Goal: Information Seeking & Learning: Learn about a topic

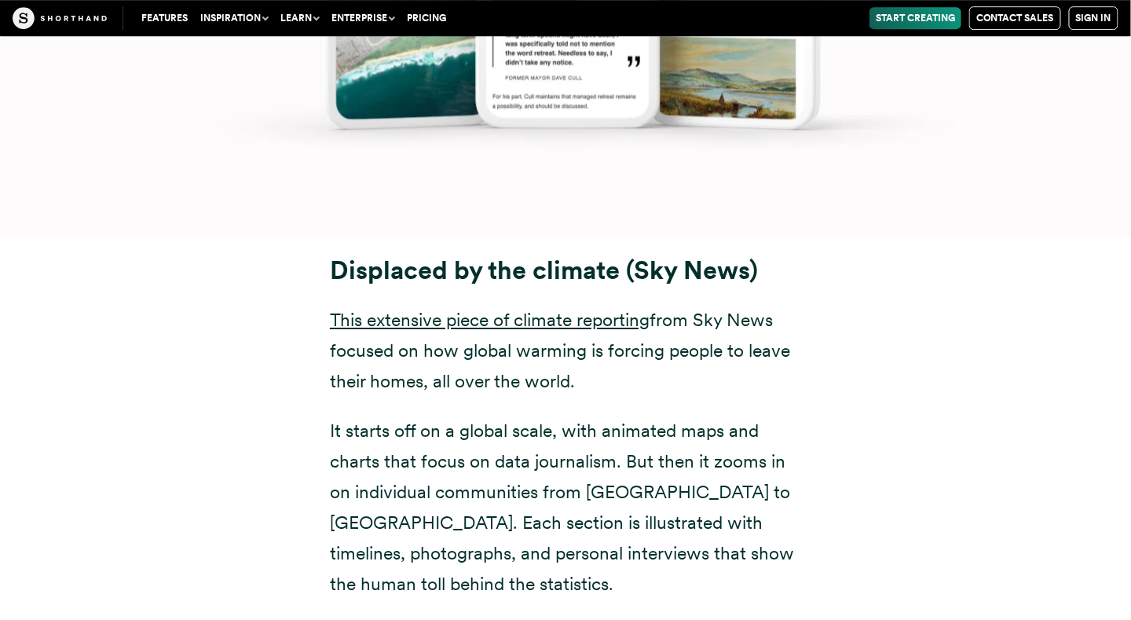
scroll to position [9595, 0]
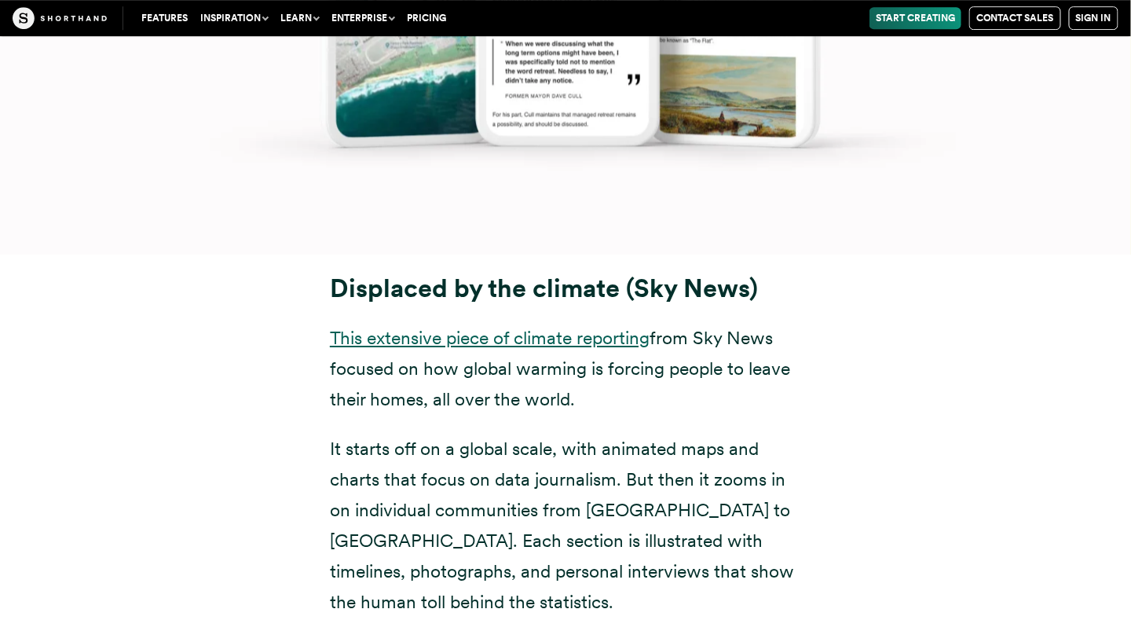
click at [622, 327] on link "This extensive piece of climate reporting" at bounding box center [490, 338] width 320 height 22
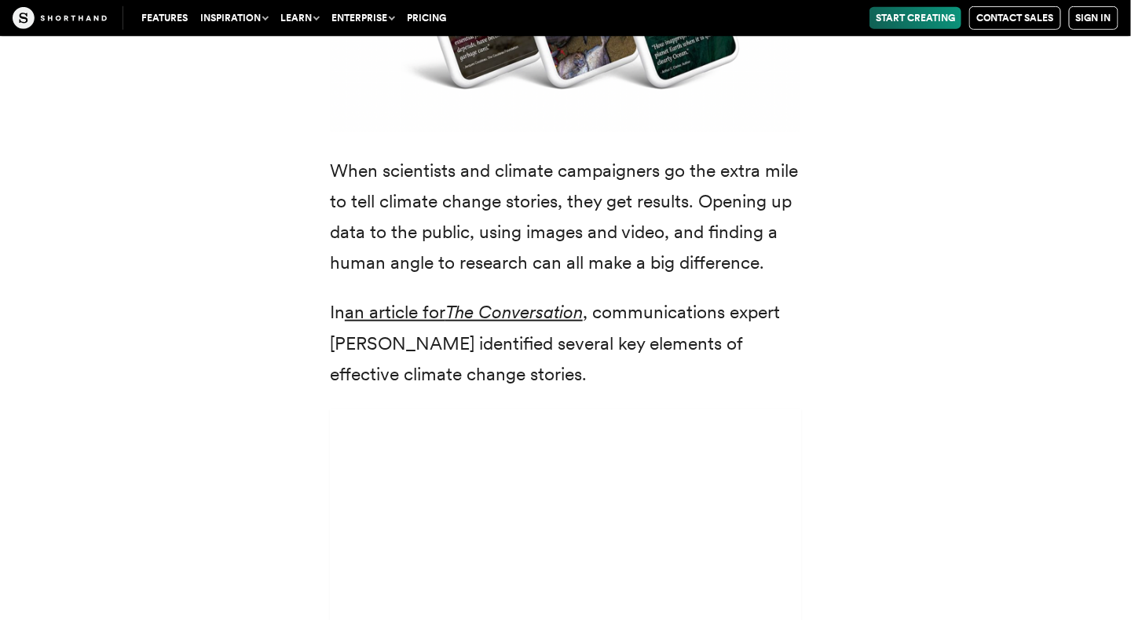
scroll to position [4233, 0]
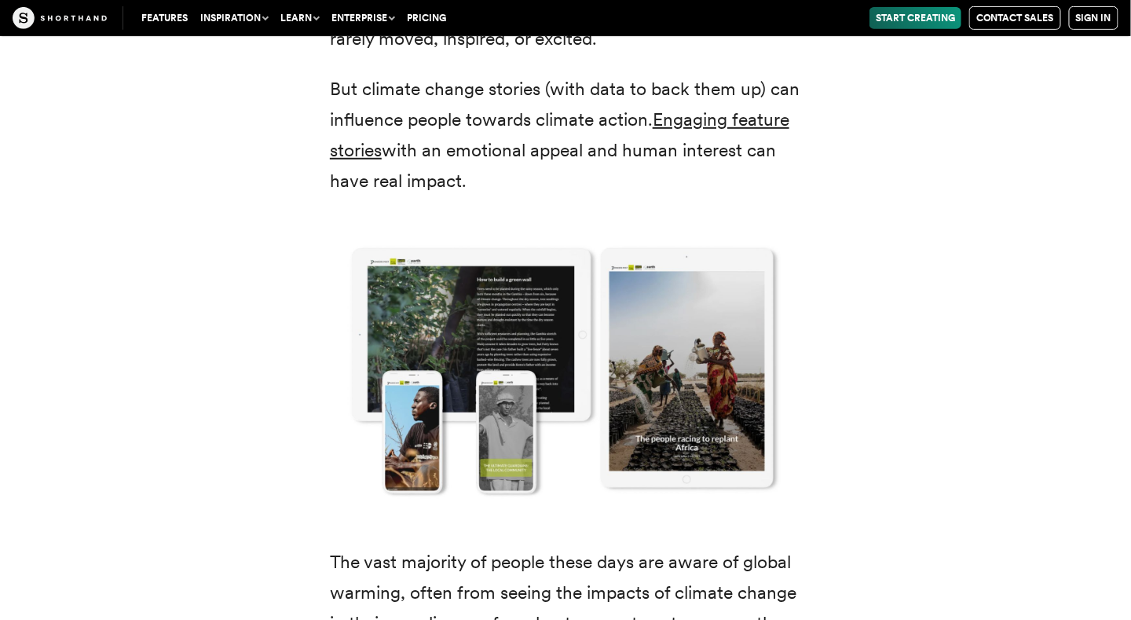
scroll to position [2241, 0]
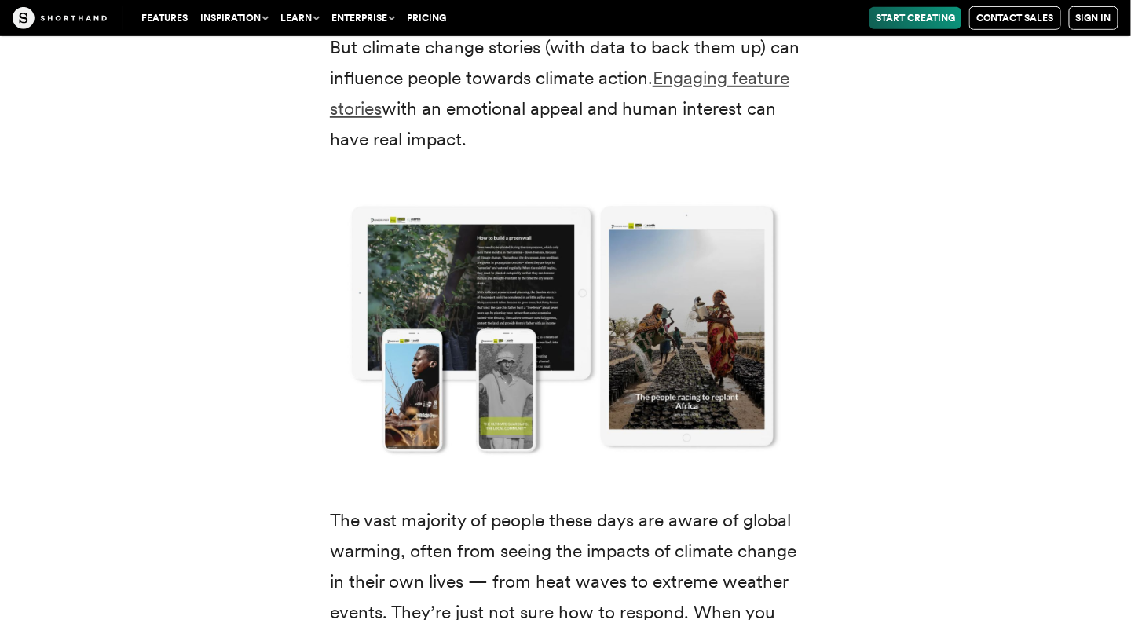
click at [683, 78] on link "Engaging feature stories" at bounding box center [560, 93] width 460 height 53
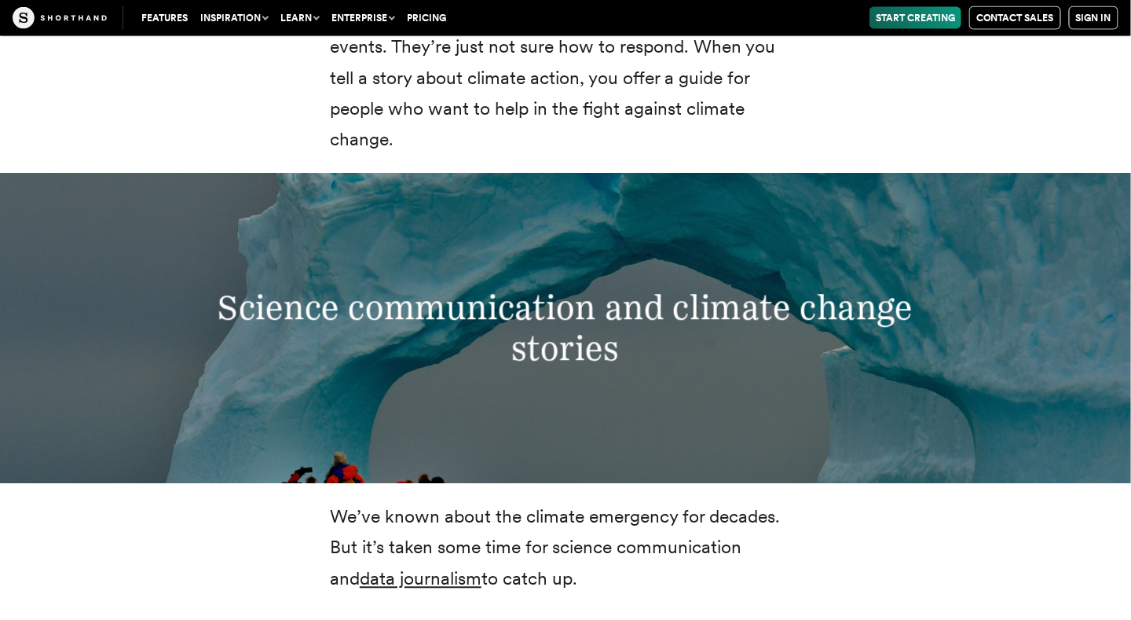
scroll to position [2859, 0]
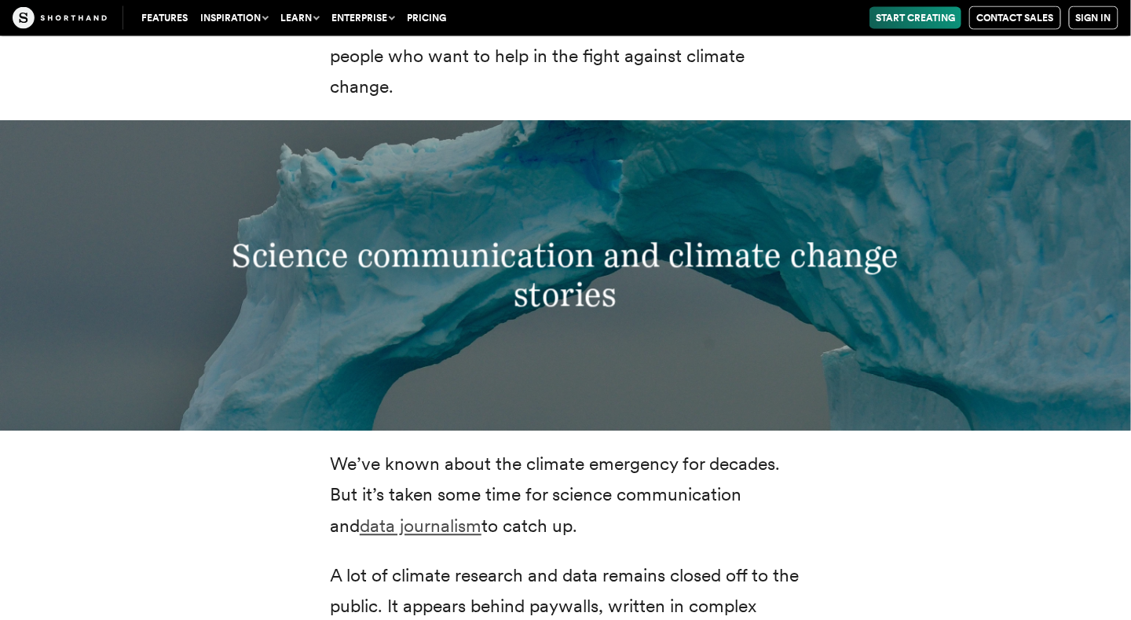
click at [416, 515] on link "data journalism" at bounding box center [421, 526] width 122 height 22
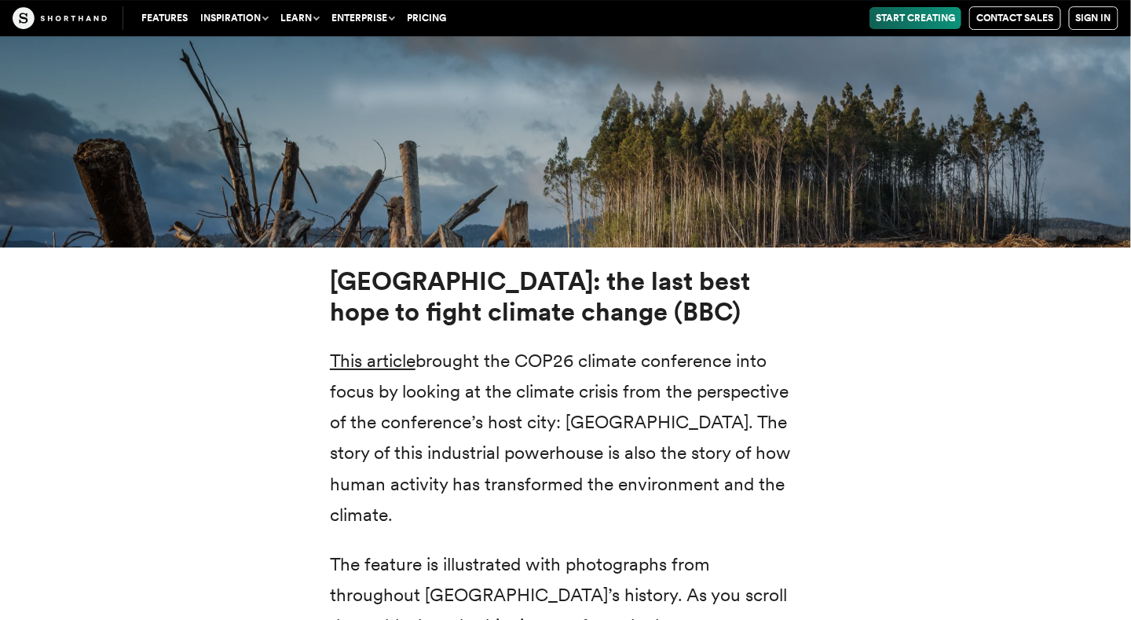
scroll to position [5698, 0]
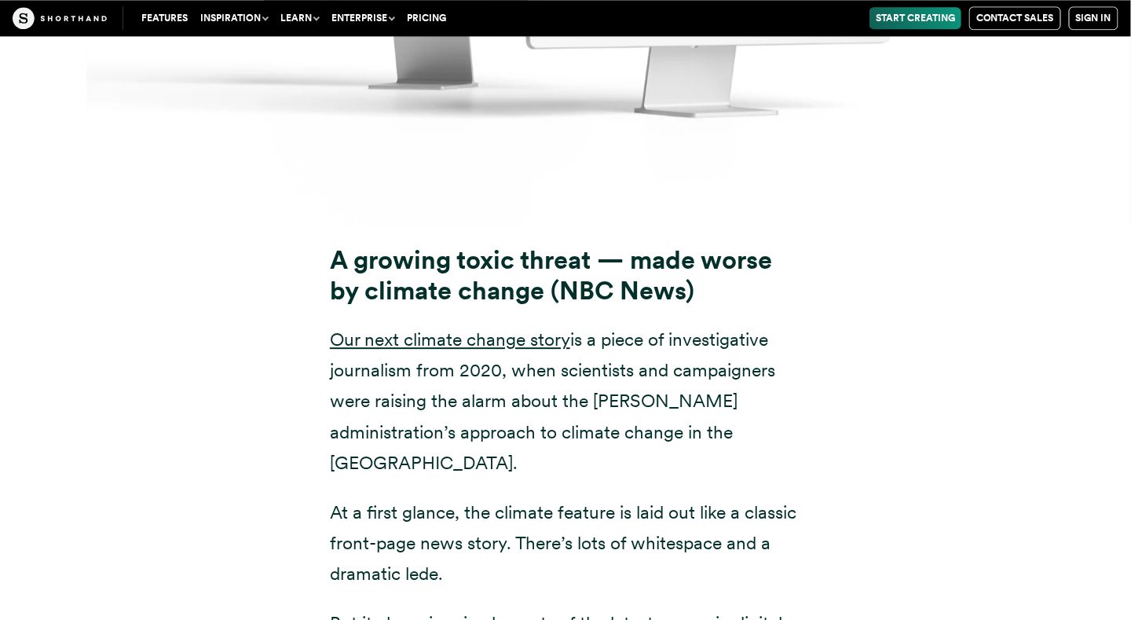
scroll to position [13157, 0]
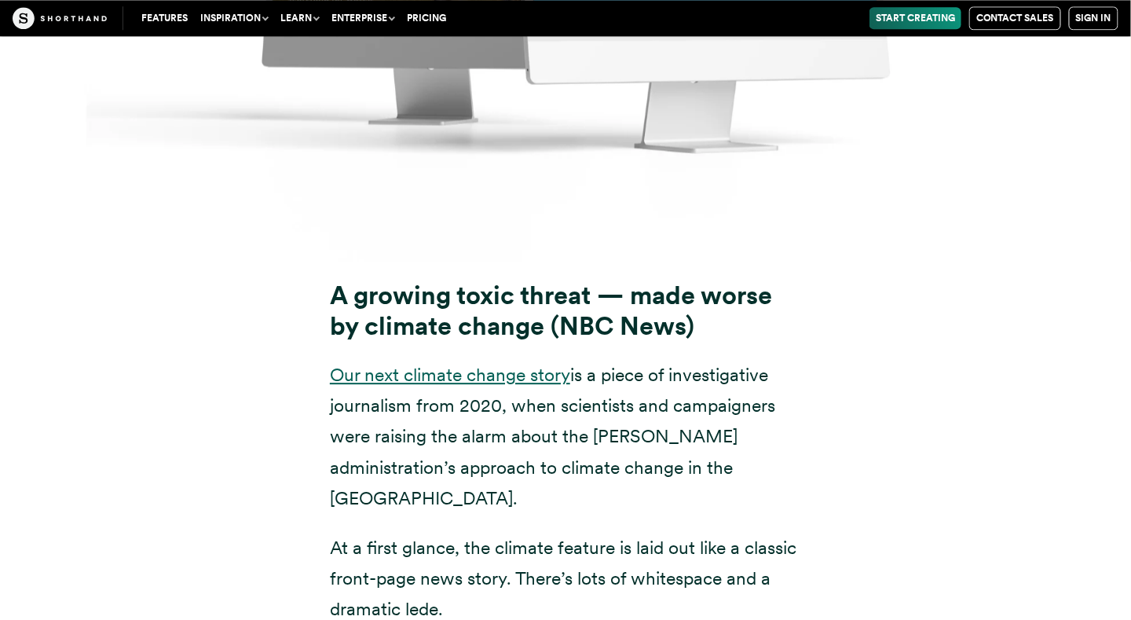
click at [511, 364] on link "Our next climate change story" at bounding box center [450, 375] width 240 height 22
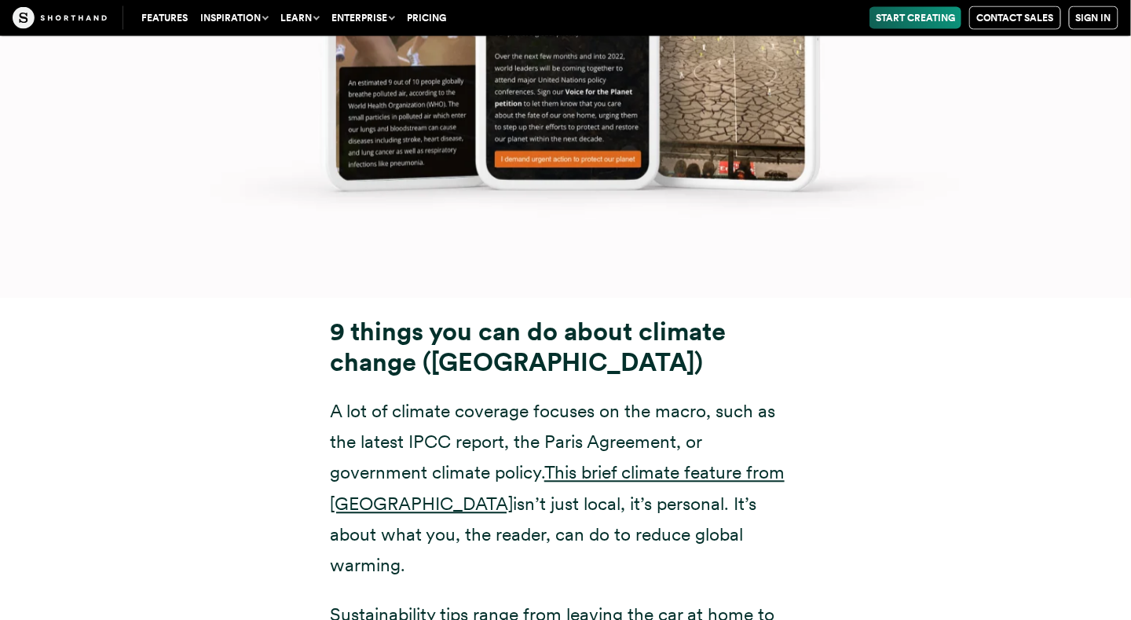
scroll to position [20686, 0]
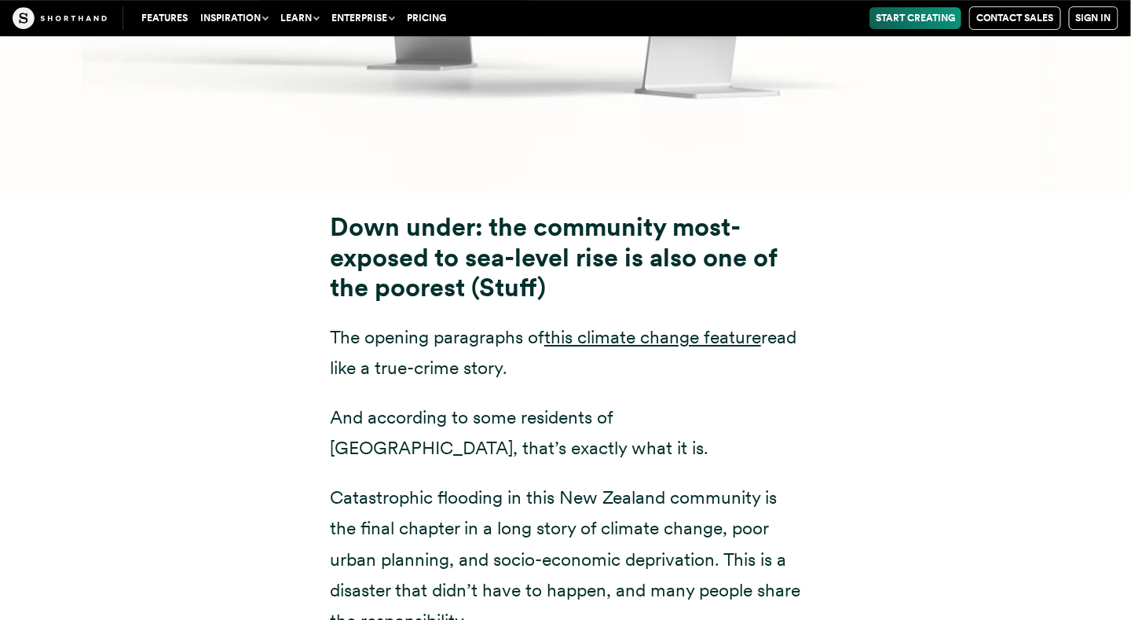
scroll to position [7677, 0]
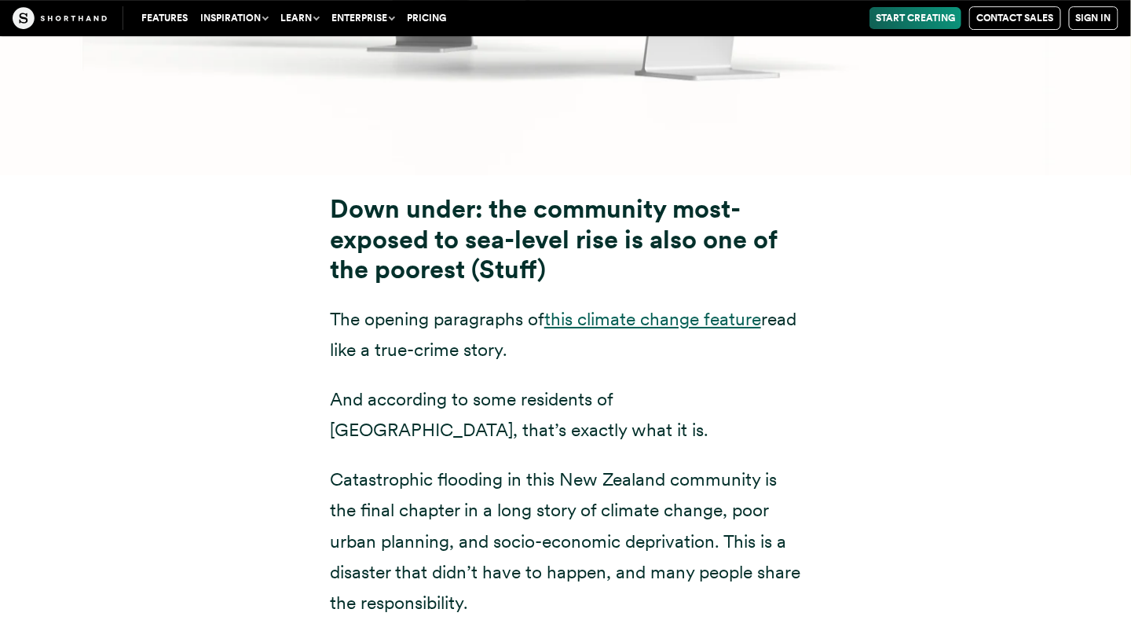
click at [630, 308] on link "this climate change feature" at bounding box center [652, 319] width 217 height 22
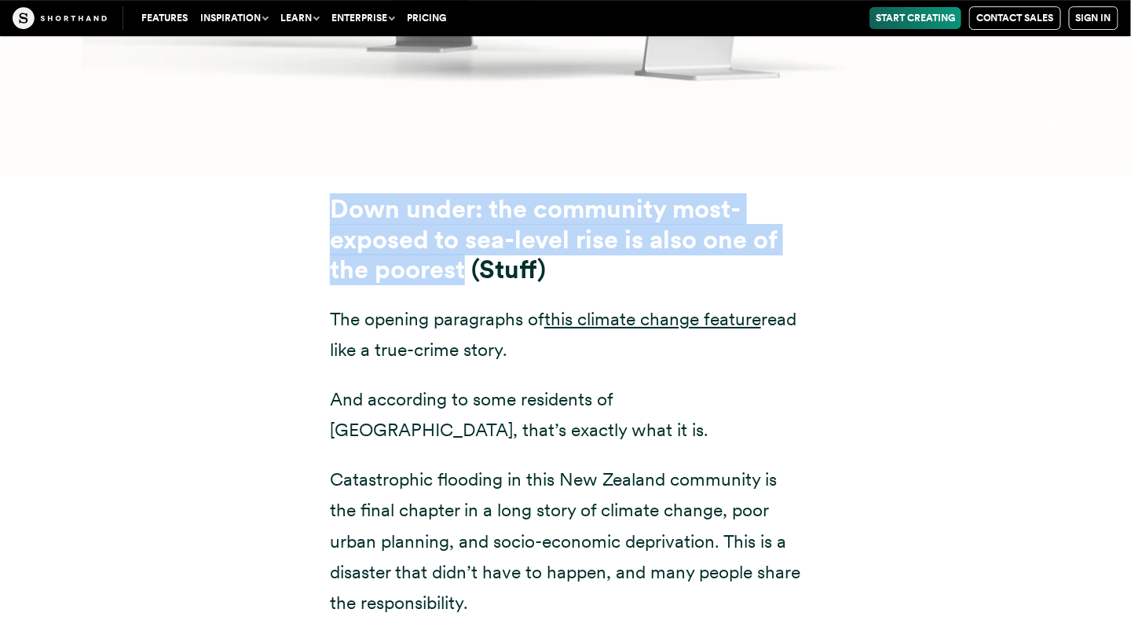
drag, startPoint x: 328, startPoint y: 115, endPoint x: 465, endPoint y: 184, distance: 153.2
click at [465, 194] on div "Down under: the community most-exposed to sea-level rise is also one of the poo…" at bounding box center [566, 548] width 534 height 708
copy strong "Down under: the community most-exposed to sea-level rise is also one of the poo…"
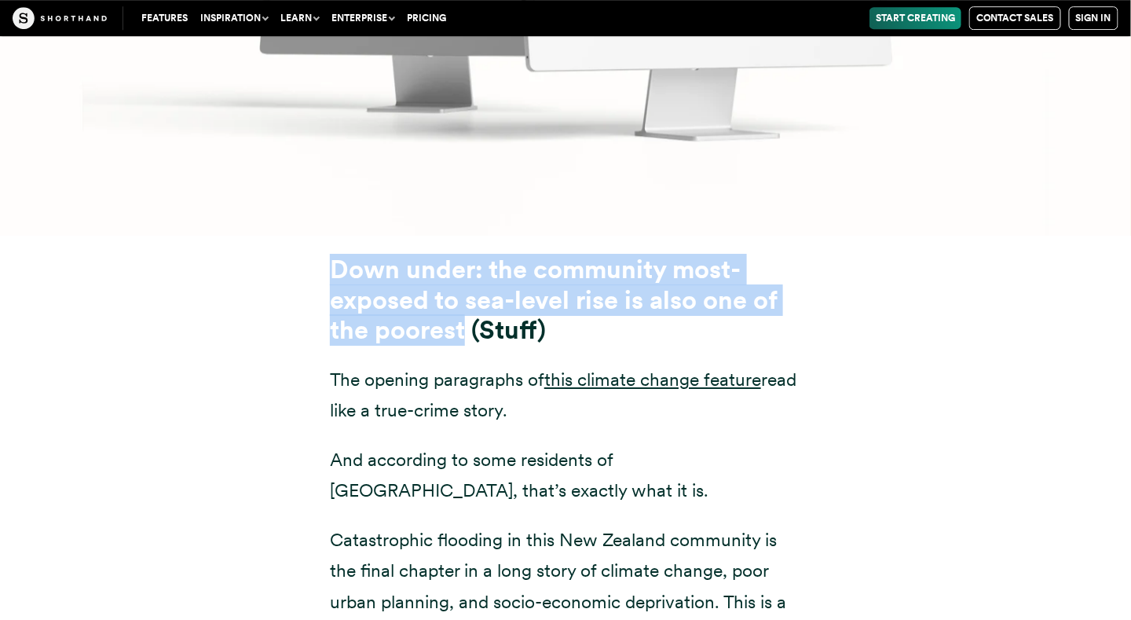
scroll to position [7615, 0]
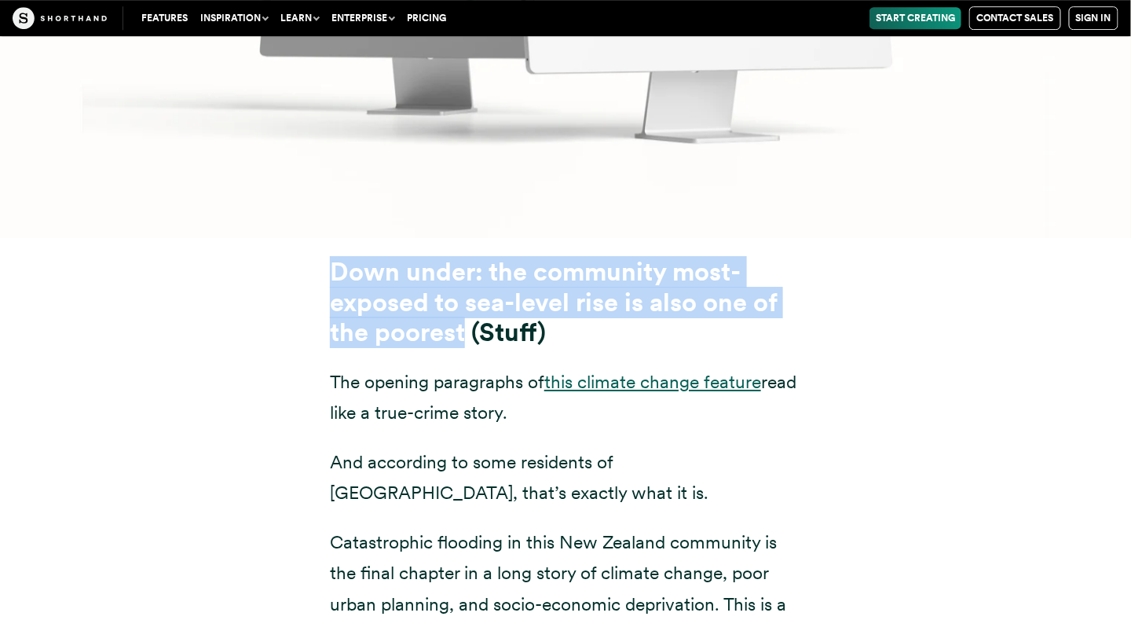
click at [588, 371] on link "this climate change feature" at bounding box center [652, 382] width 217 height 22
